Goal: Information Seeking & Learning: Learn about a topic

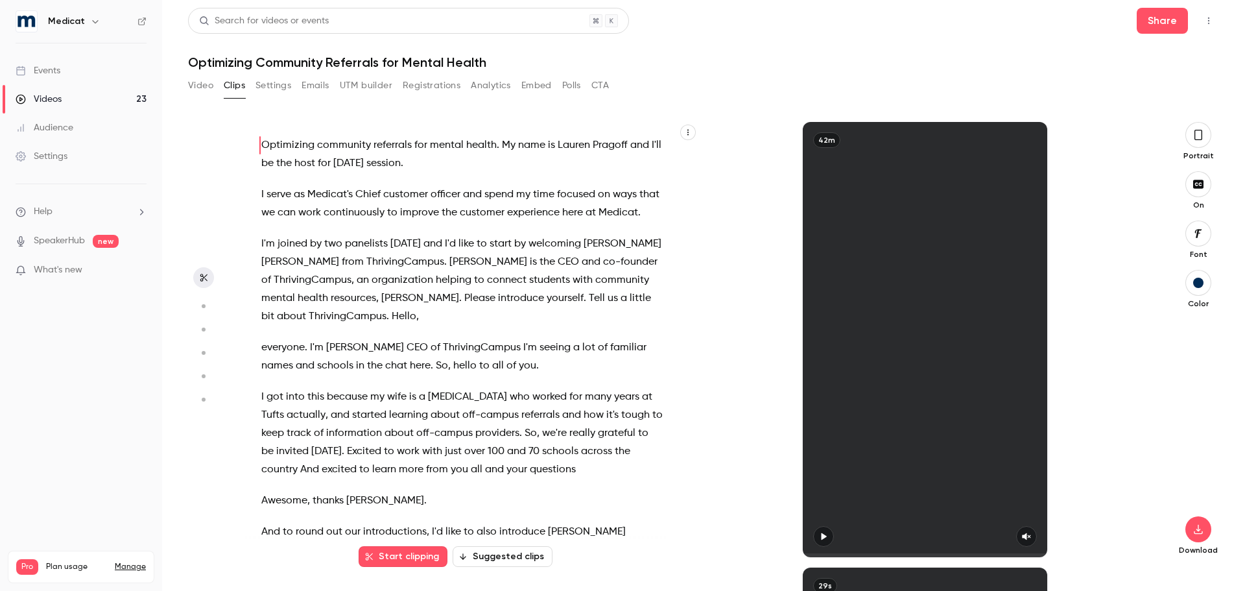
click at [26, 72] on div "Events" at bounding box center [38, 70] width 45 height 13
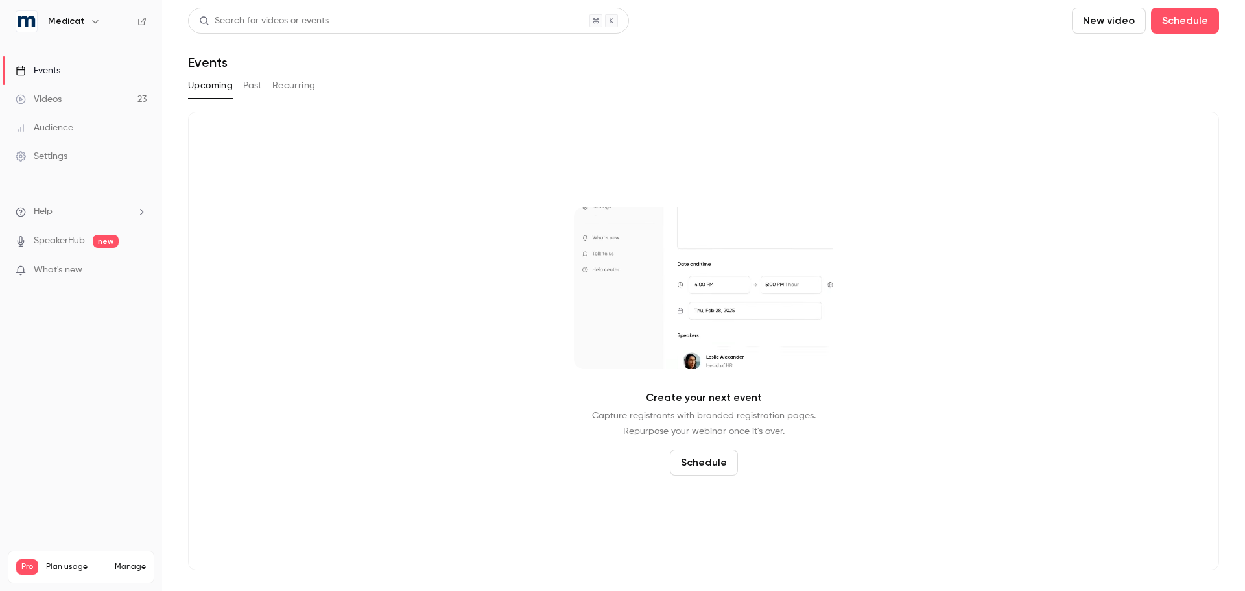
click at [248, 86] on button "Past" at bounding box center [252, 85] width 19 height 21
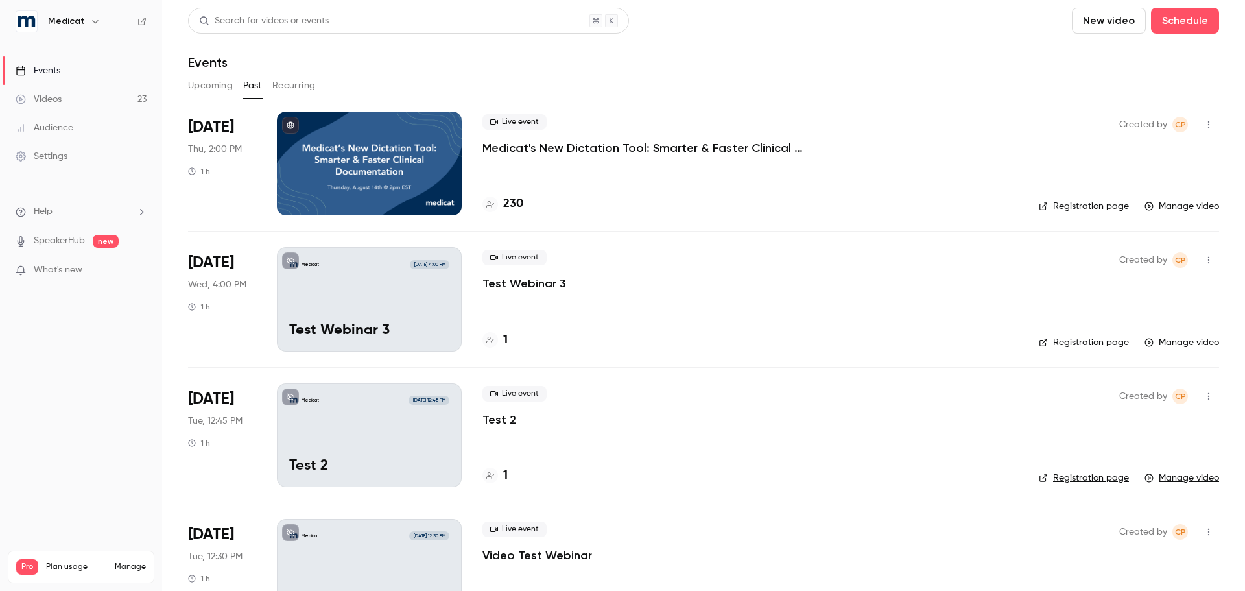
click at [608, 150] on p "Medicat's New Dictation Tool: Smarter & Faster Clinical Documentation" at bounding box center [677, 148] width 389 height 16
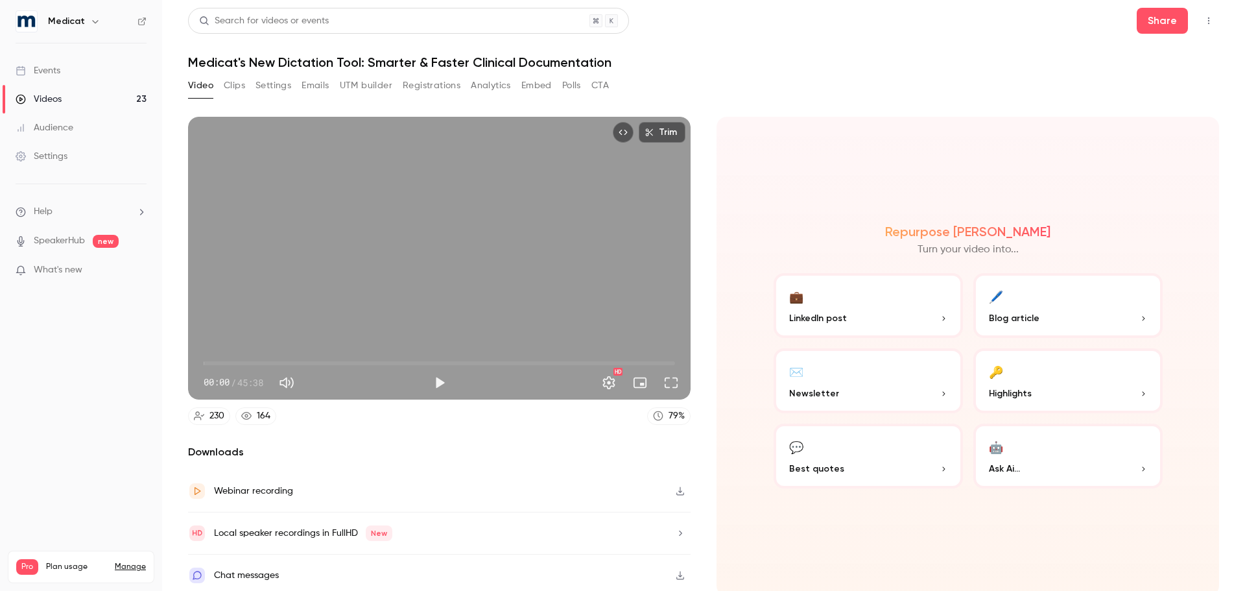
click at [569, 86] on button "Polls" at bounding box center [571, 85] width 19 height 21
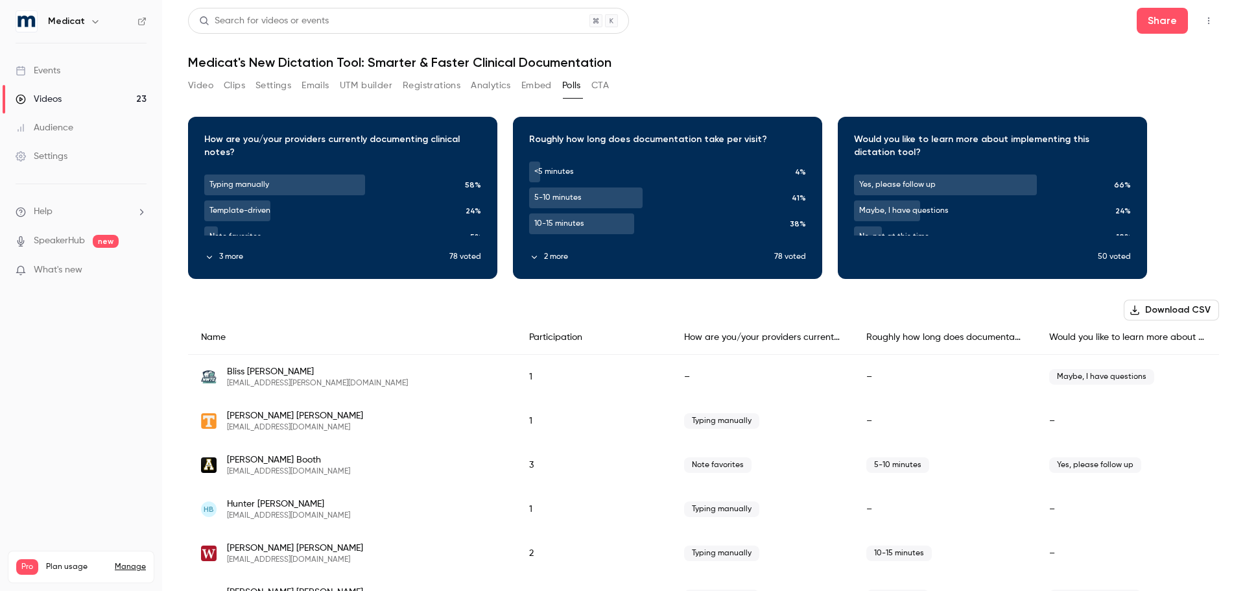
click at [339, 189] on icon "button" at bounding box center [343, 188] width 10 height 9
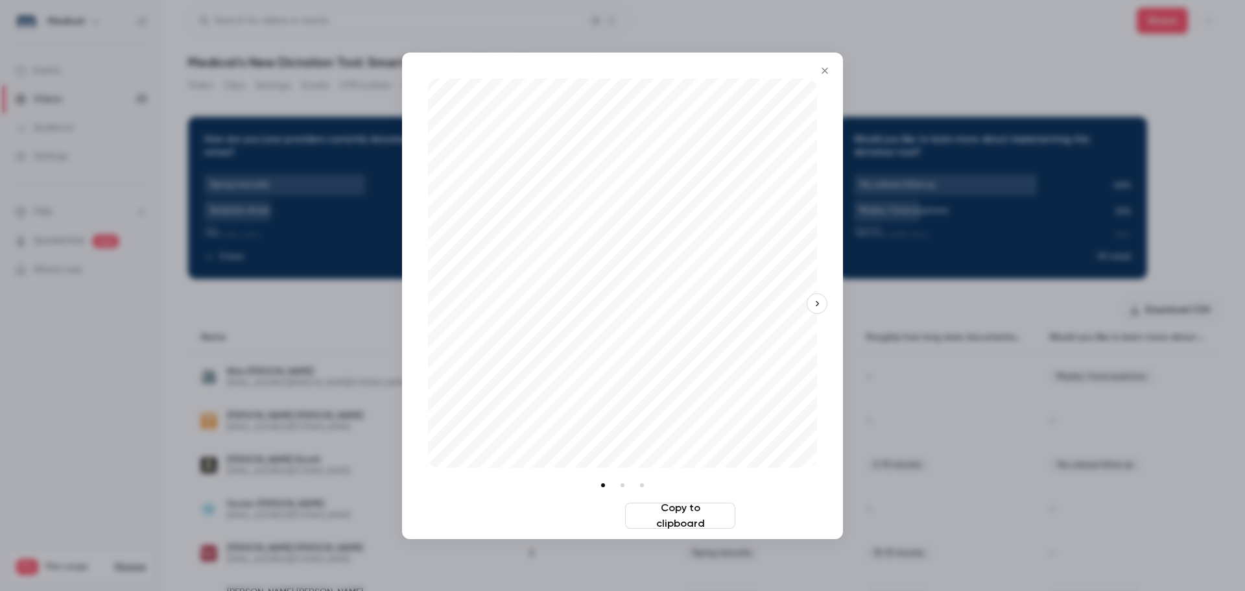
click at [558, 514] on button "Download image" at bounding box center [565, 516] width 110 height 26
click at [824, 73] on icon "Close" at bounding box center [825, 71] width 16 height 10
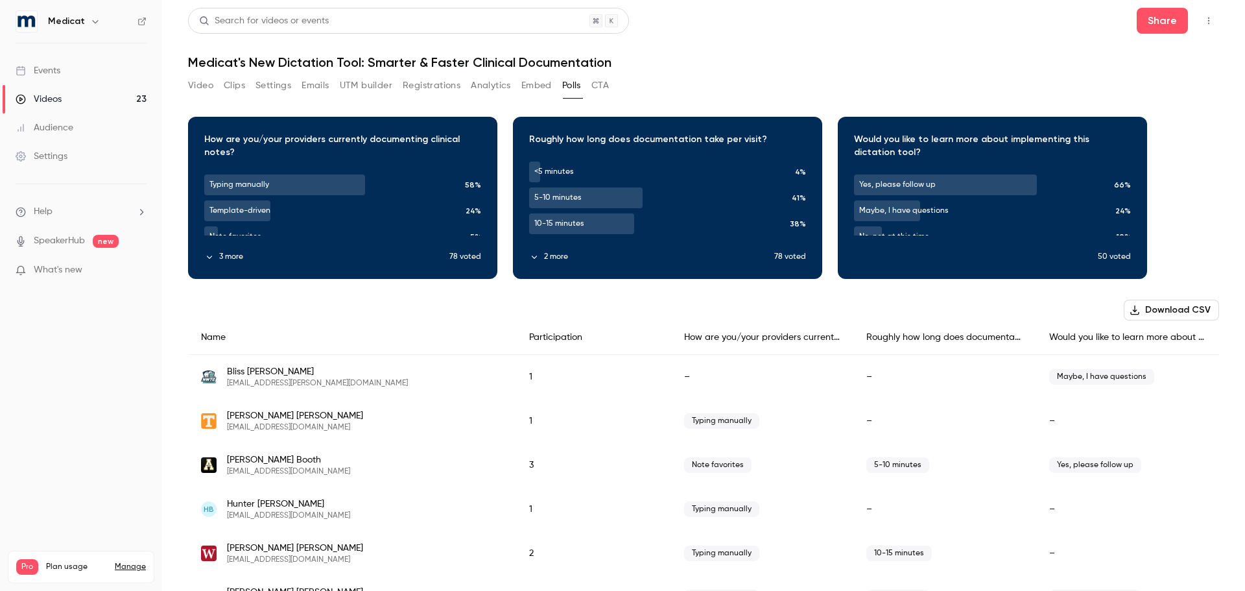
click at [658, 190] on button "button" at bounding box center [668, 188] width 21 height 21
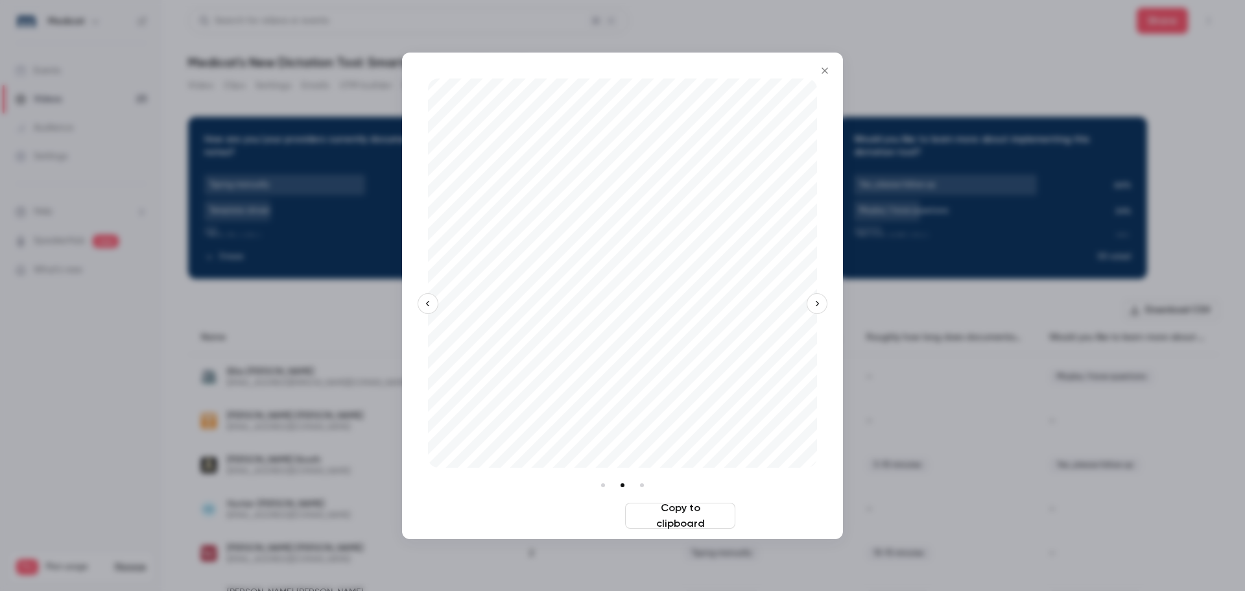
click at [580, 521] on button "Download image" at bounding box center [565, 516] width 110 height 26
click at [824, 76] on button "Close" at bounding box center [825, 71] width 26 height 26
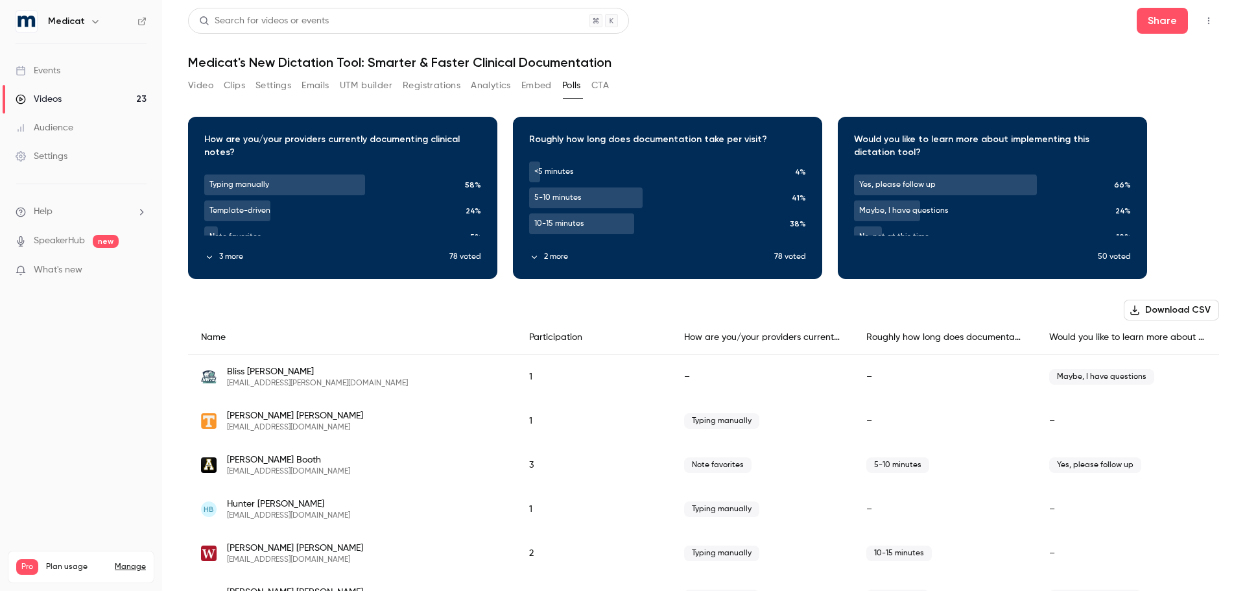
click at [988, 187] on icon "button" at bounding box center [993, 188] width 10 height 9
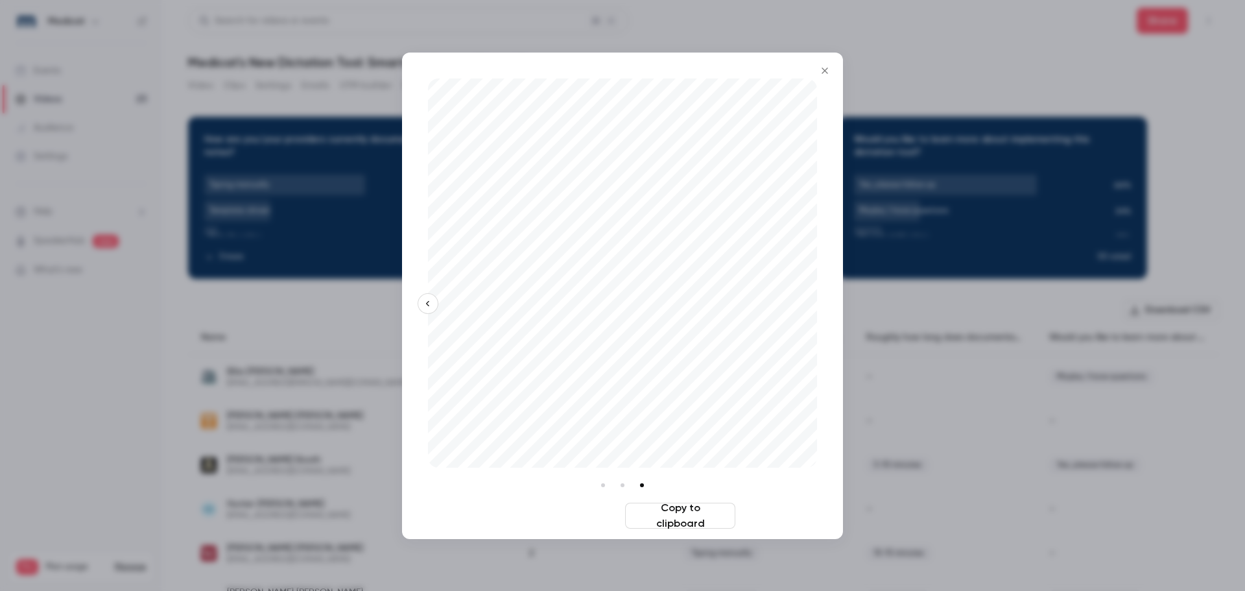
click at [573, 523] on button "Download image" at bounding box center [565, 516] width 110 height 26
click at [1018, 414] on div at bounding box center [622, 295] width 1245 height 591
